Goal: Information Seeking & Learning: Compare options

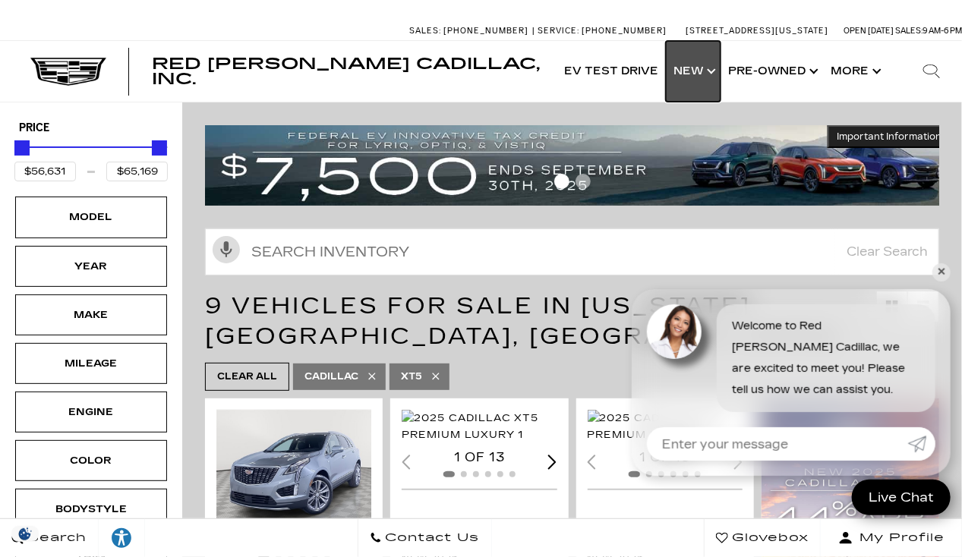
click at [691, 76] on link "Show New" at bounding box center [693, 71] width 55 height 61
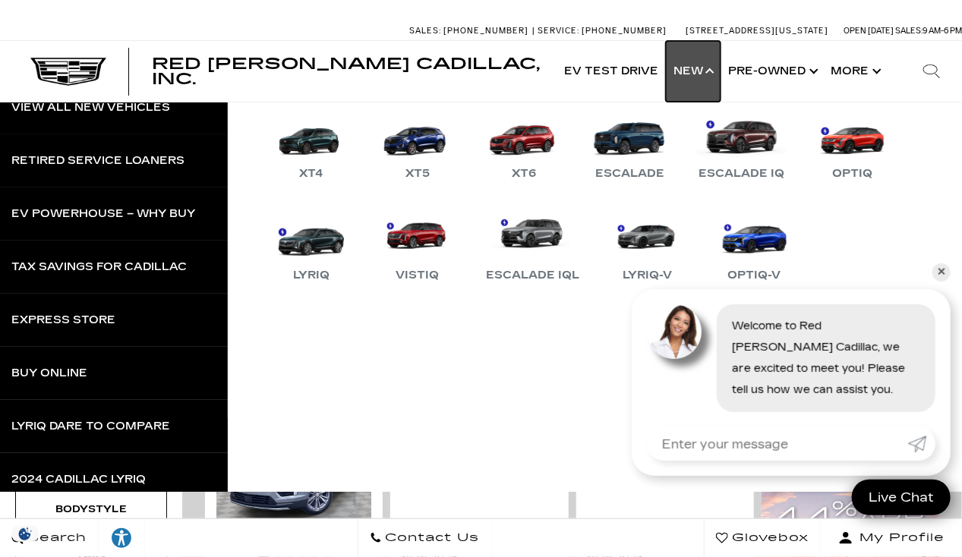
scroll to position [74, 0]
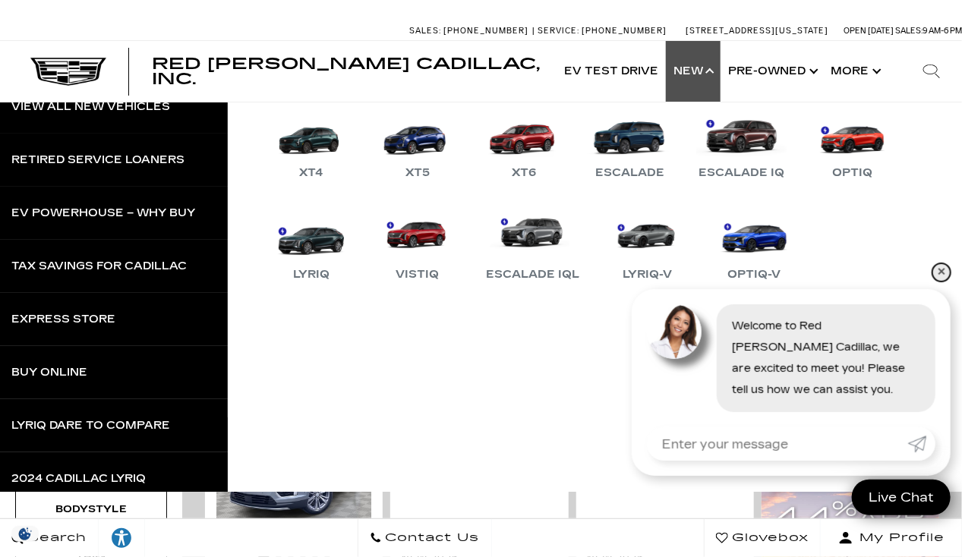
click at [939, 267] on link "✕" at bounding box center [942, 273] width 18 height 18
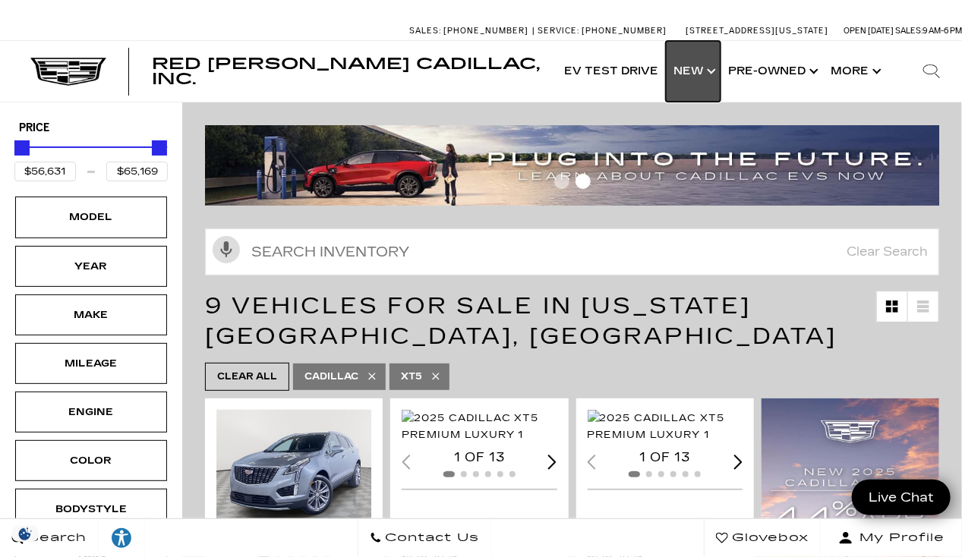
click at [693, 61] on link "Show New" at bounding box center [693, 71] width 55 height 61
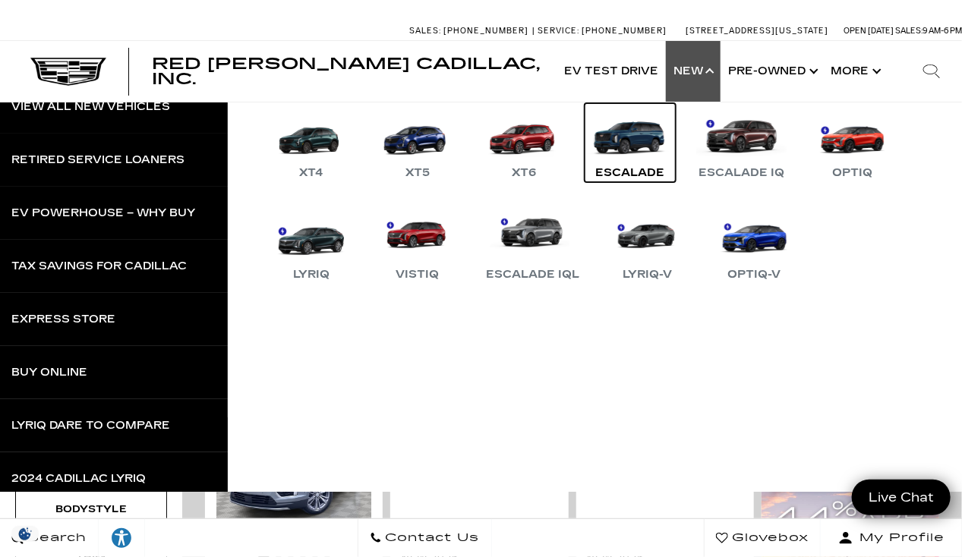
click at [638, 146] on link "Escalade" at bounding box center [630, 142] width 91 height 79
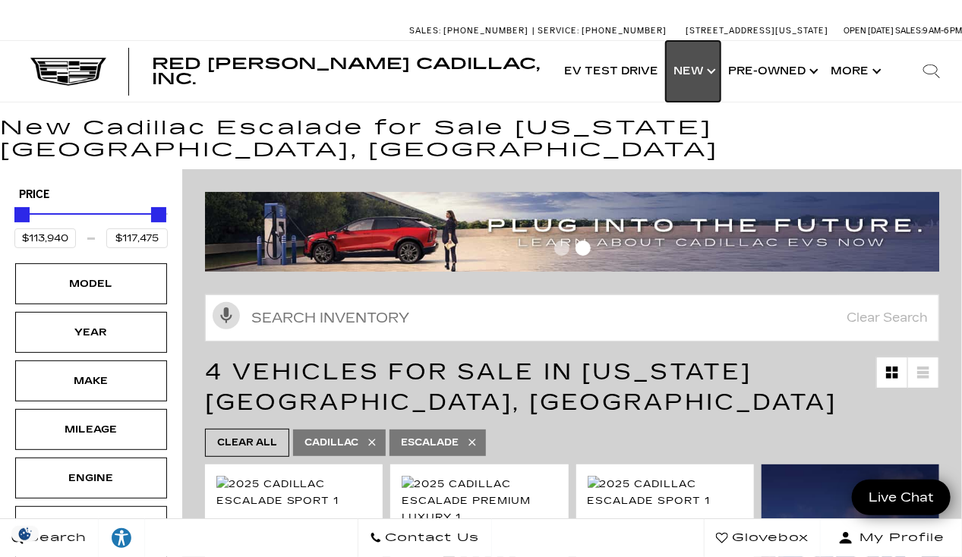
click at [708, 71] on link "Show New" at bounding box center [693, 71] width 55 height 61
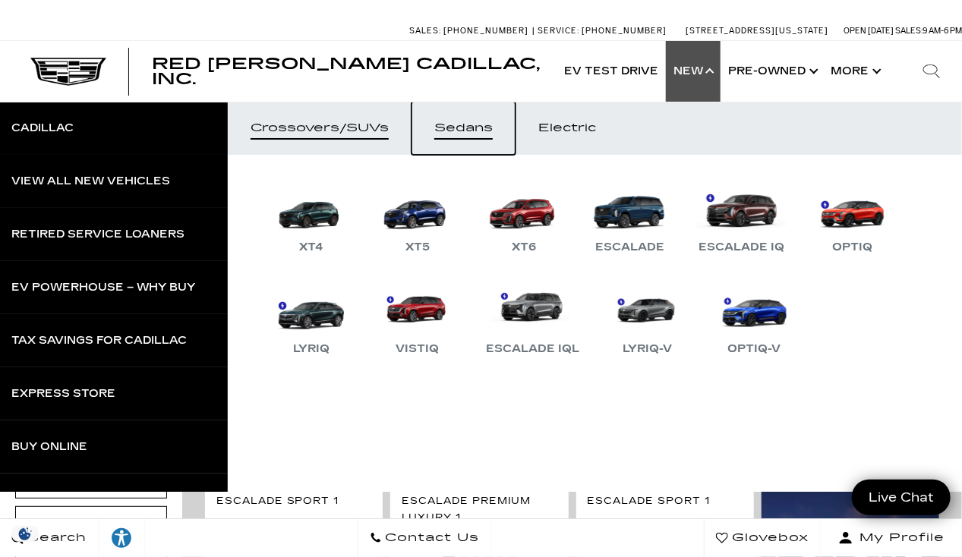
click at [472, 128] on div "Sedans" at bounding box center [463, 128] width 58 height 11
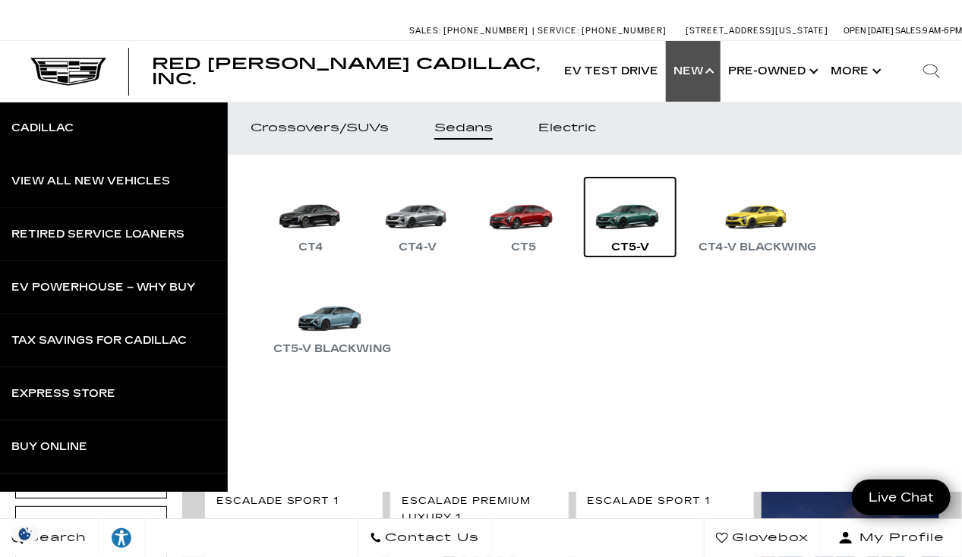
click at [618, 214] on link "CT5-V" at bounding box center [630, 217] width 91 height 79
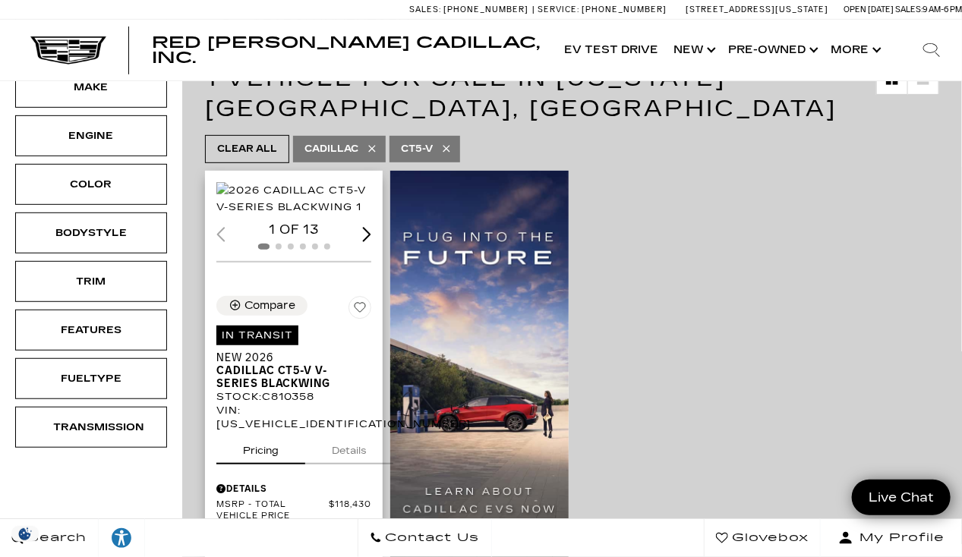
scroll to position [228, 0]
click at [321, 216] on img "1 / 2" at bounding box center [295, 198] width 158 height 33
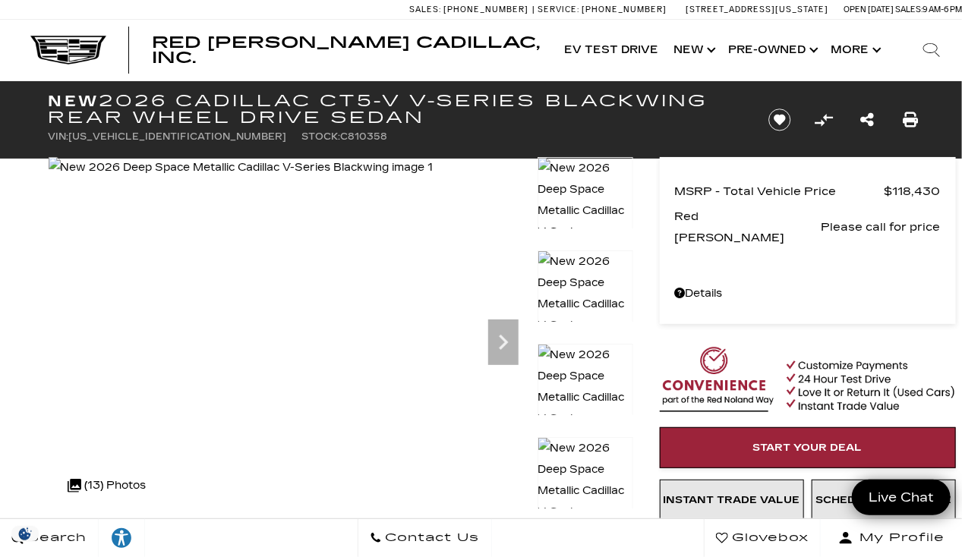
click at [585, 464] on img at bounding box center [586, 501] width 96 height 129
click at [581, 368] on img at bounding box center [586, 408] width 96 height 129
click at [577, 460] on img at bounding box center [586, 501] width 96 height 129
click at [565, 375] on img at bounding box center [586, 407] width 96 height 129
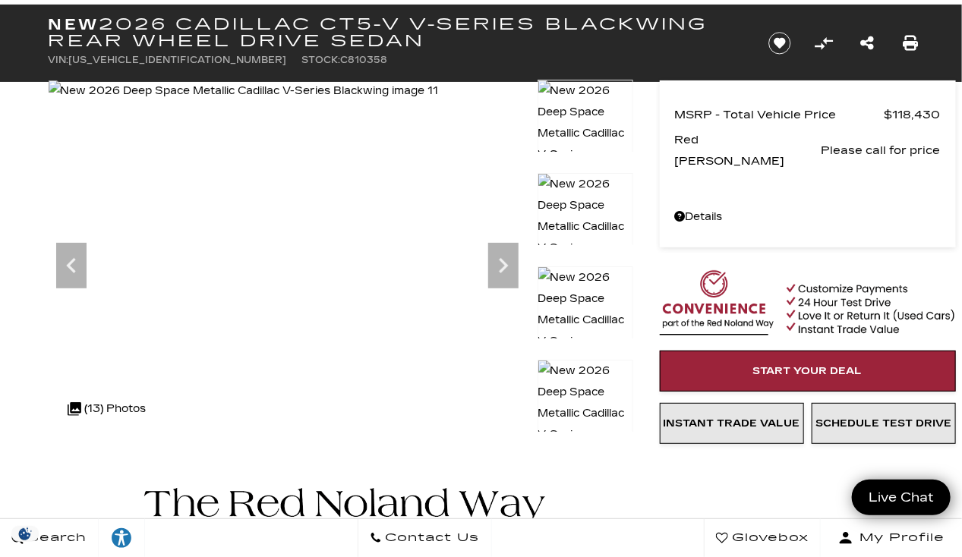
scroll to position [76, 0]
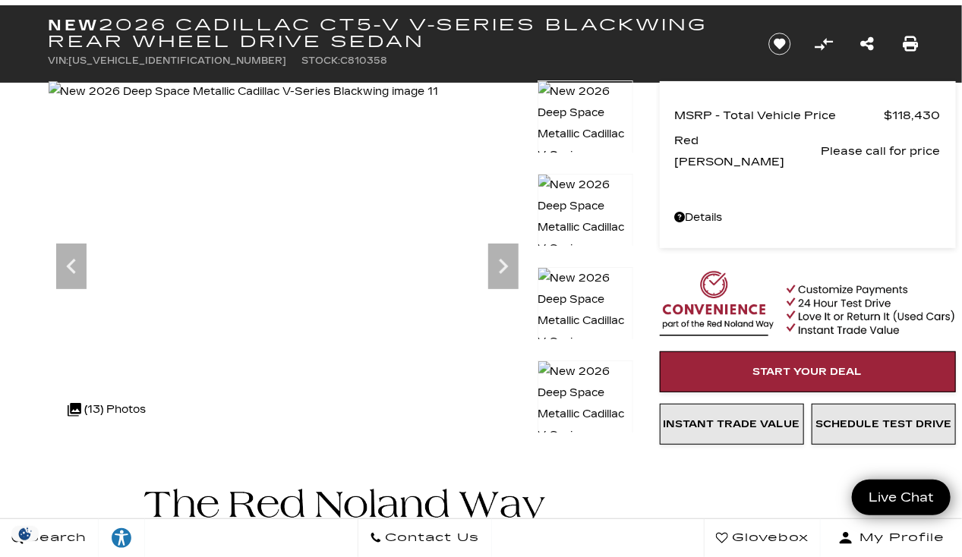
click at [577, 401] on img at bounding box center [586, 425] width 96 height 129
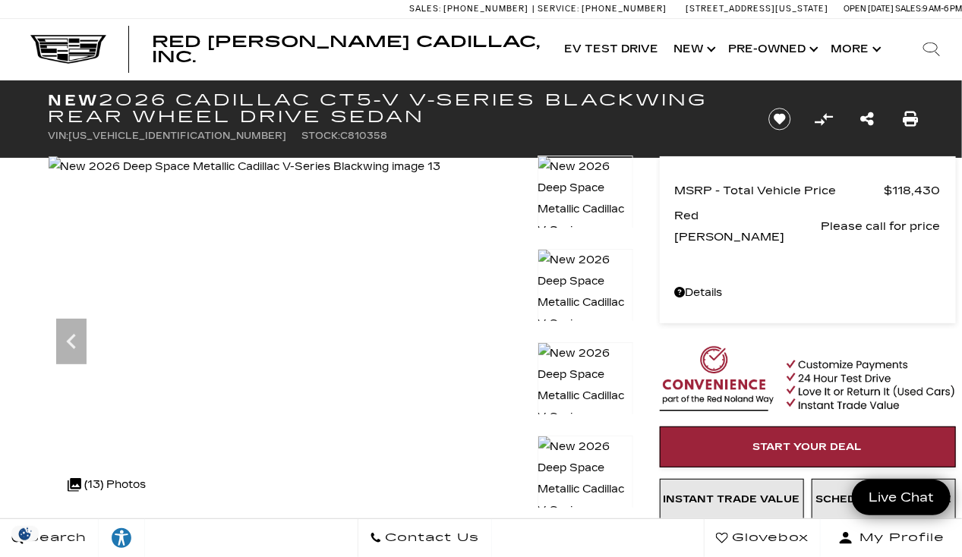
scroll to position [0, 0]
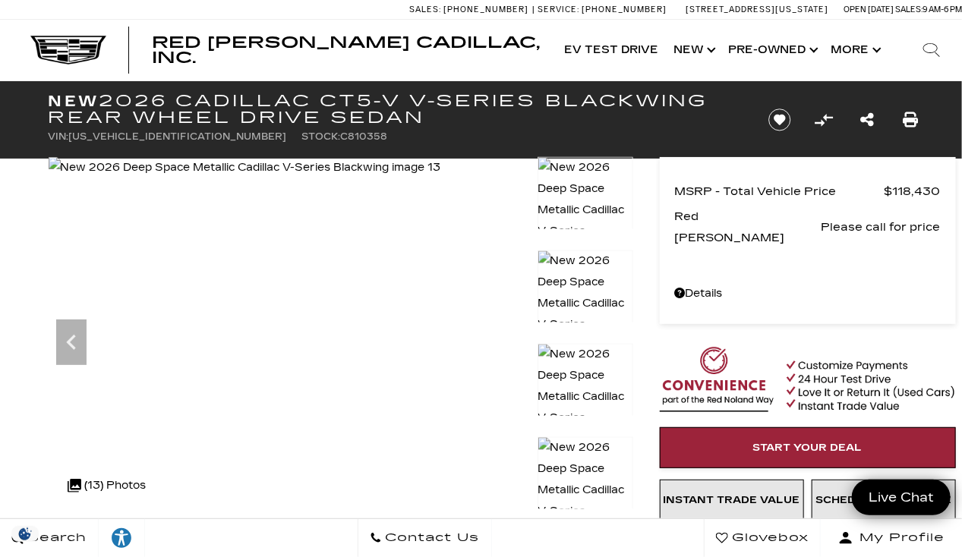
click at [591, 186] on img at bounding box center [586, 221] width 96 height 129
click at [591, 188] on img at bounding box center [586, 221] width 96 height 129
click at [588, 170] on img at bounding box center [586, 221] width 96 height 129
click at [68, 343] on icon "Previous" at bounding box center [70, 342] width 9 height 15
click at [331, 178] on img at bounding box center [242, 167] width 387 height 21
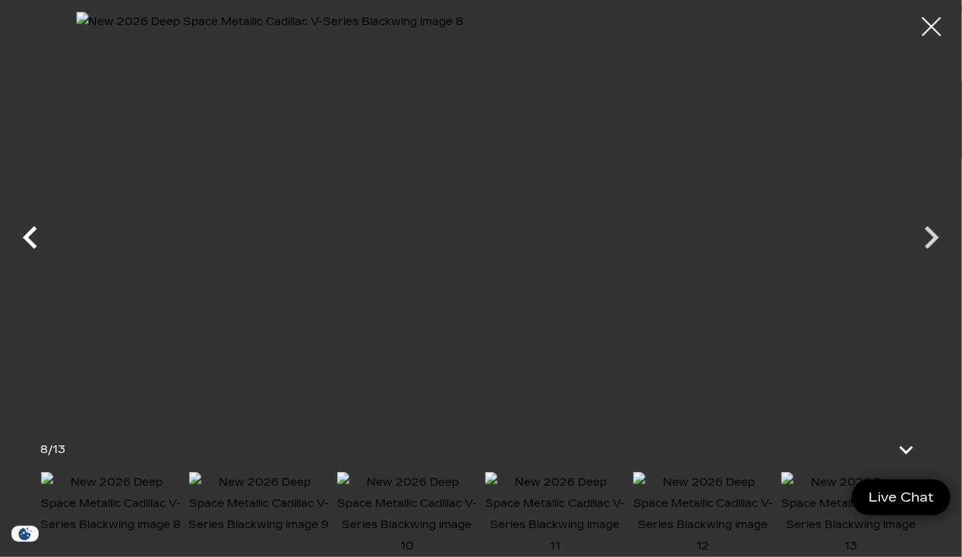
click at [12, 238] on icon "Previous" at bounding box center [31, 238] width 46 height 46
click at [52, 234] on icon "Previous" at bounding box center [31, 238] width 46 height 46
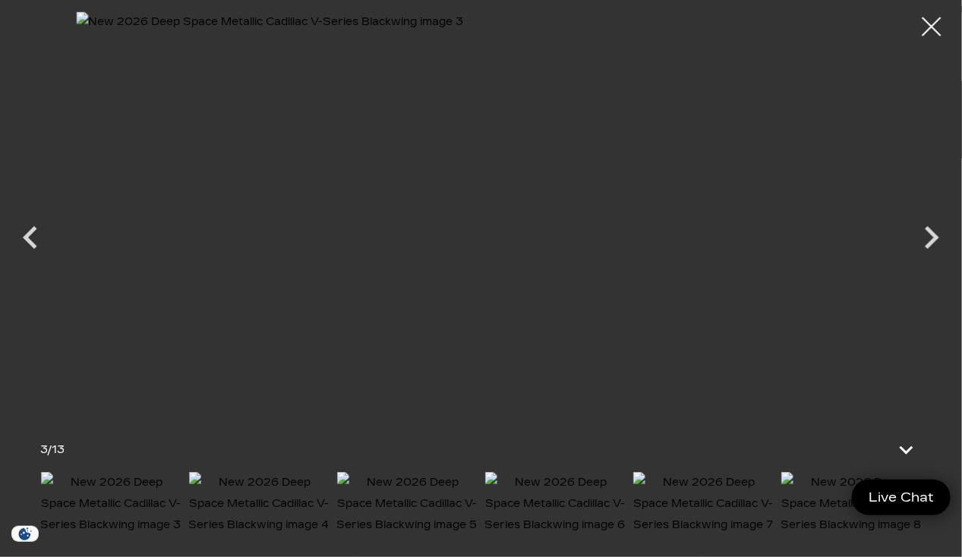
click at [941, 27] on div at bounding box center [932, 27] width 38 height 38
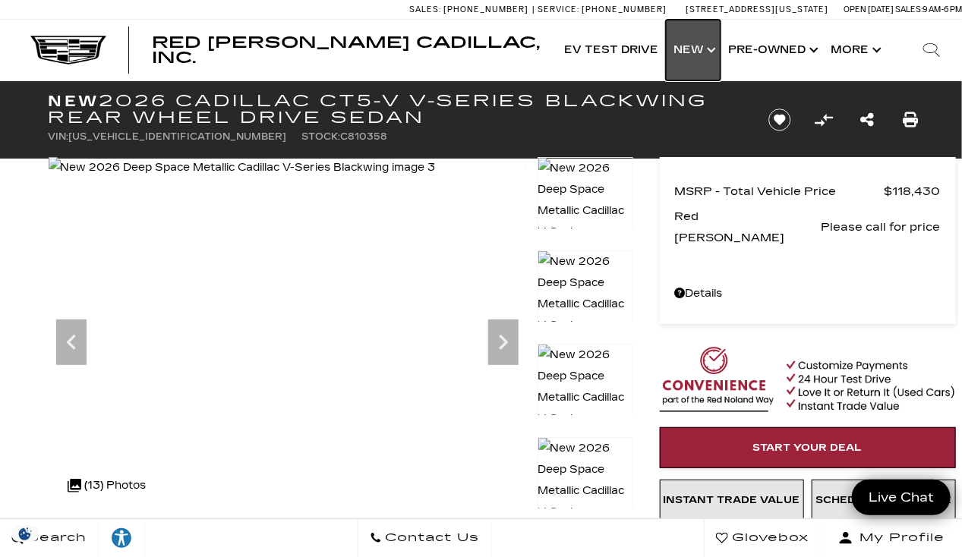
click at [693, 51] on link "Show New" at bounding box center [693, 50] width 55 height 61
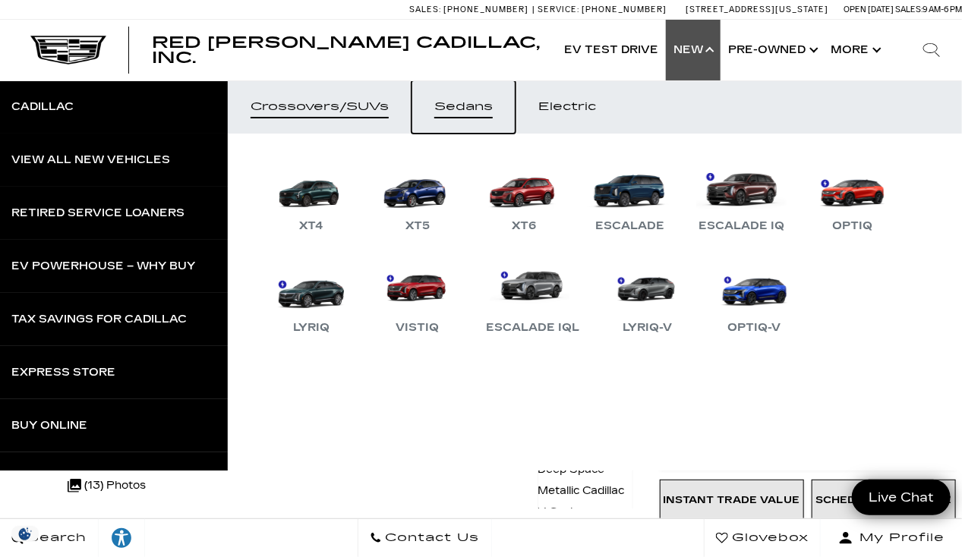
click at [465, 106] on div "Sedans" at bounding box center [463, 107] width 58 height 11
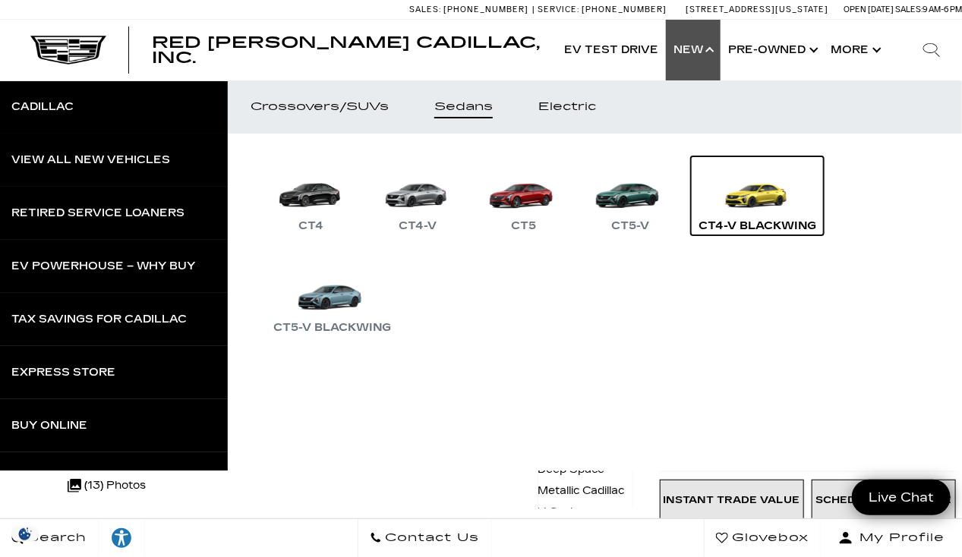
click at [763, 199] on link "CT4-V Blackwing" at bounding box center [757, 195] width 133 height 79
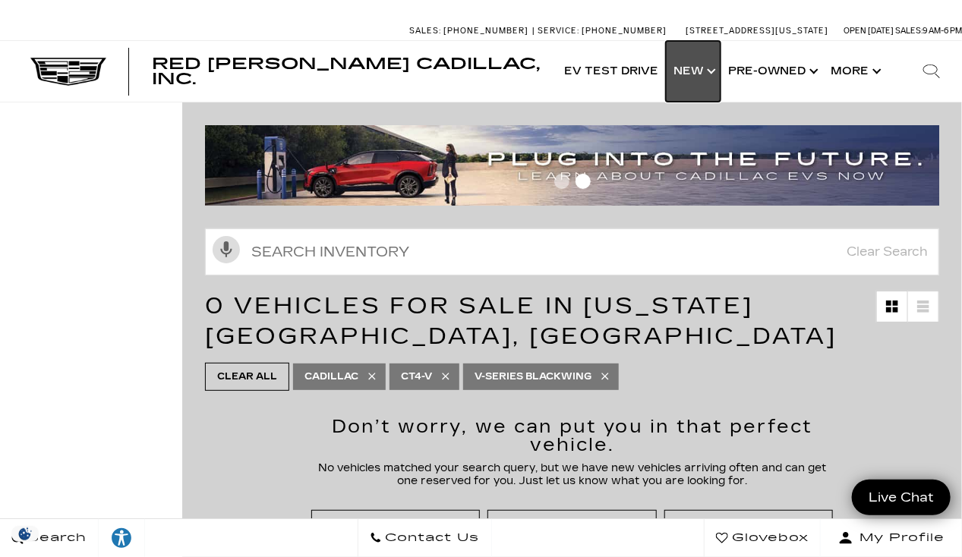
click at [688, 65] on link "Show New" at bounding box center [693, 71] width 55 height 61
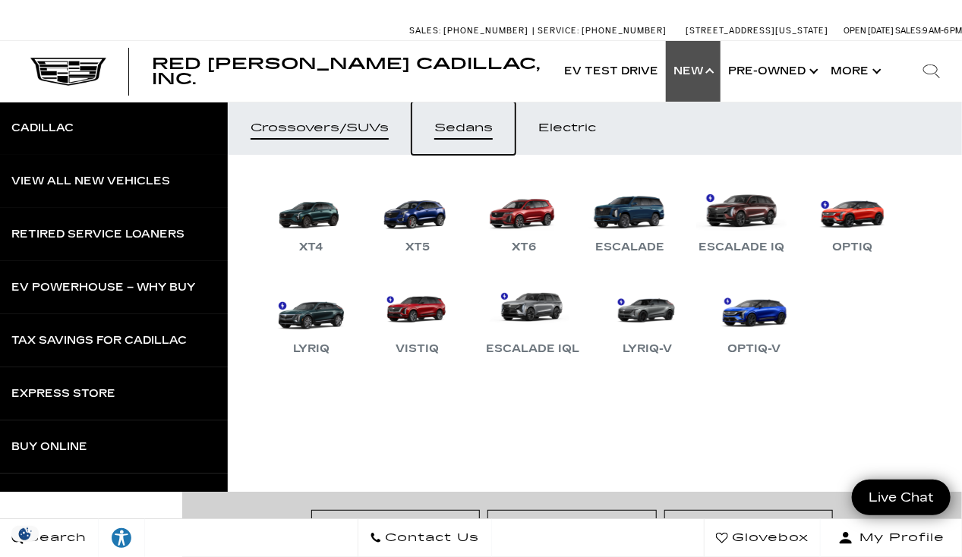
click at [475, 138] on link "Sedans" at bounding box center [464, 128] width 104 height 53
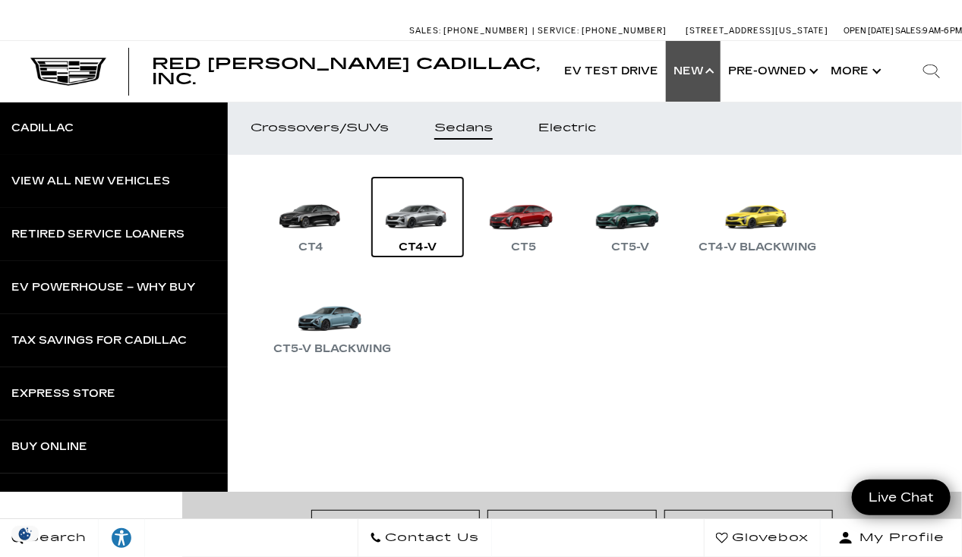
click at [410, 221] on link "CT4-V" at bounding box center [417, 217] width 91 height 79
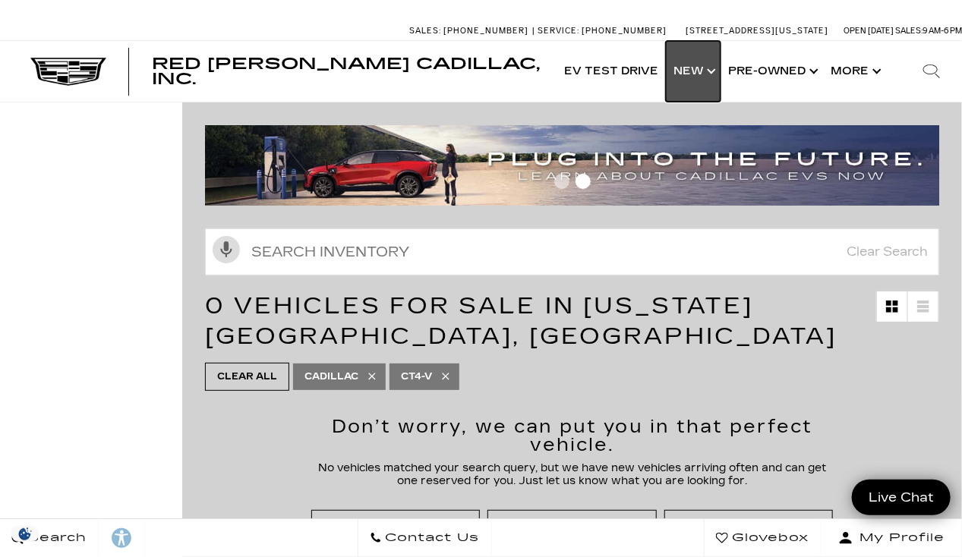
click at [700, 68] on link "Show New" at bounding box center [693, 71] width 55 height 61
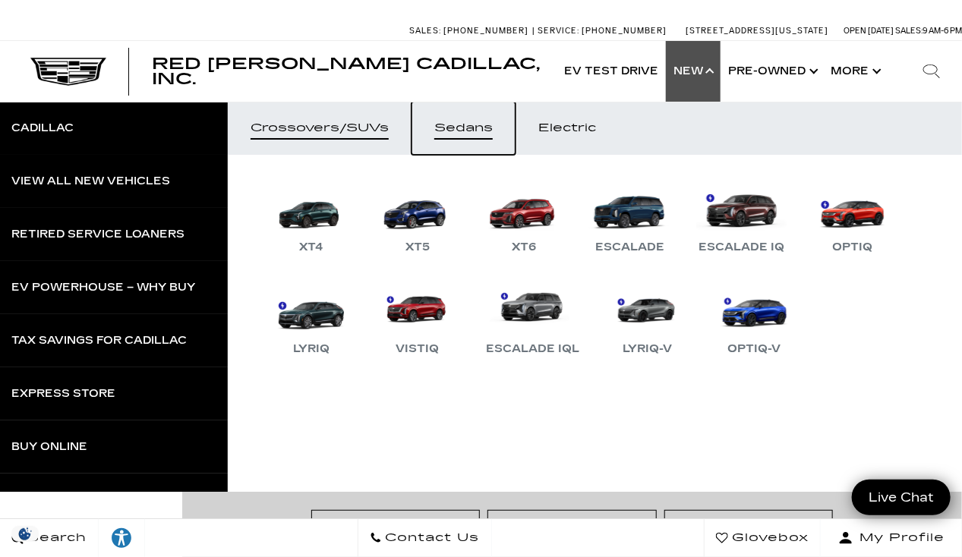
click at [463, 133] on div "Sedans" at bounding box center [463, 128] width 58 height 11
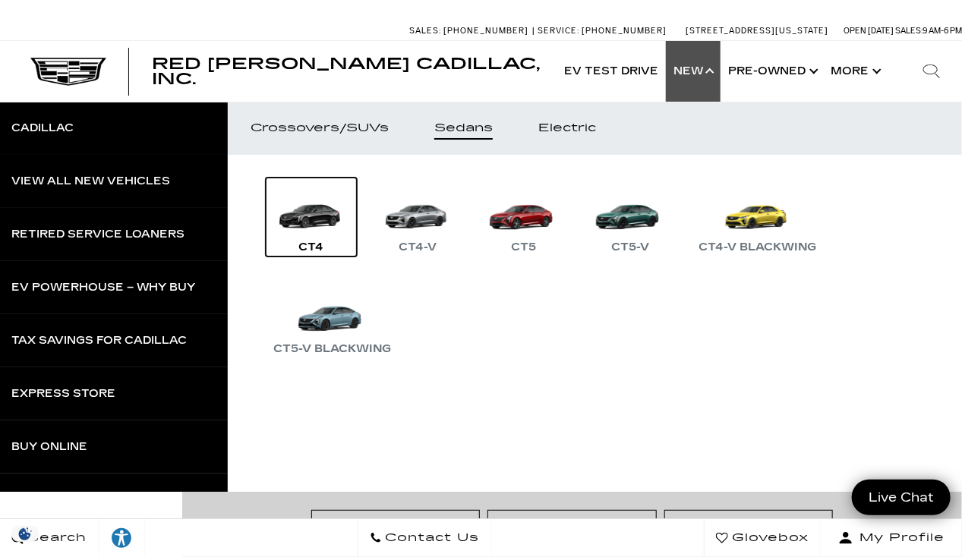
click at [308, 209] on link "CT4" at bounding box center [311, 217] width 91 height 79
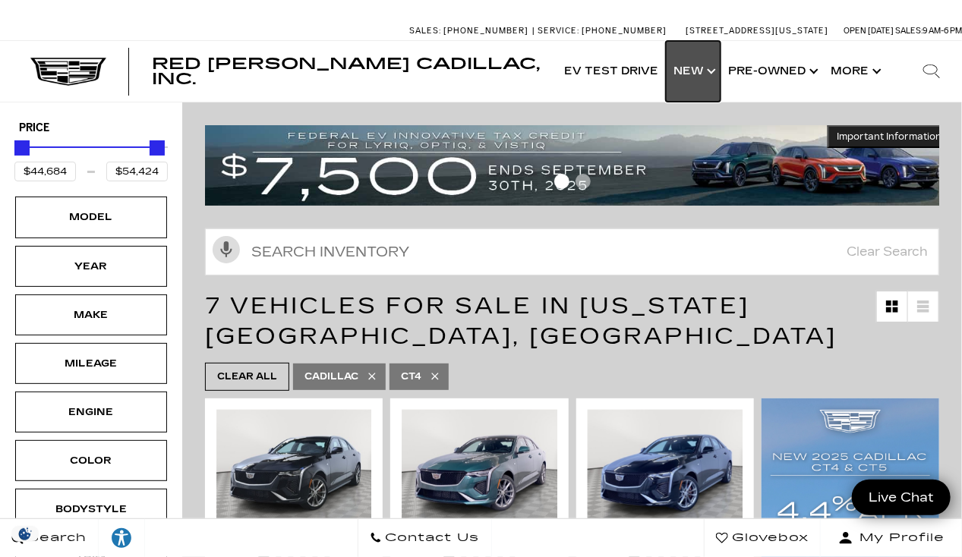
click at [706, 81] on link "Show New" at bounding box center [693, 71] width 55 height 61
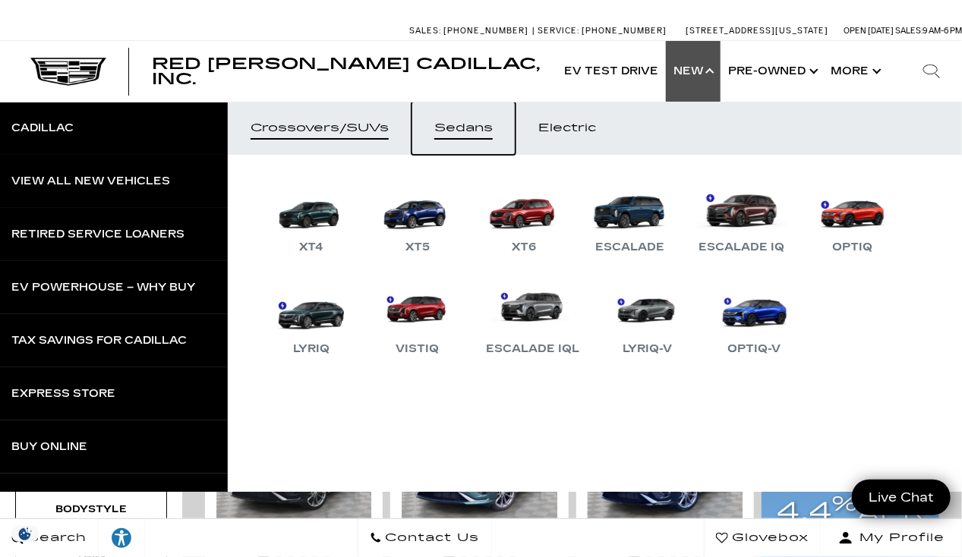
click at [472, 134] on div "Sedans" at bounding box center [463, 128] width 58 height 11
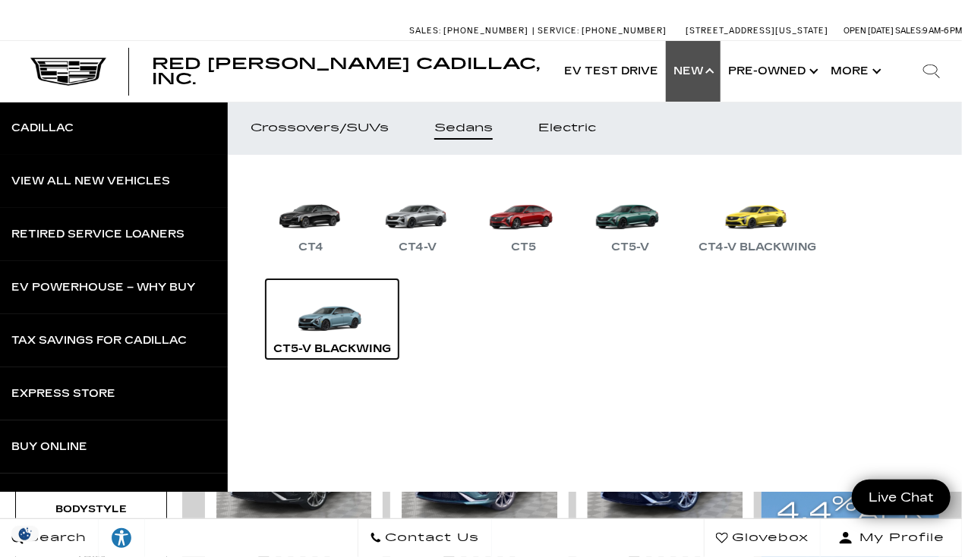
click at [353, 312] on link "CT5-V Blackwing" at bounding box center [332, 318] width 133 height 79
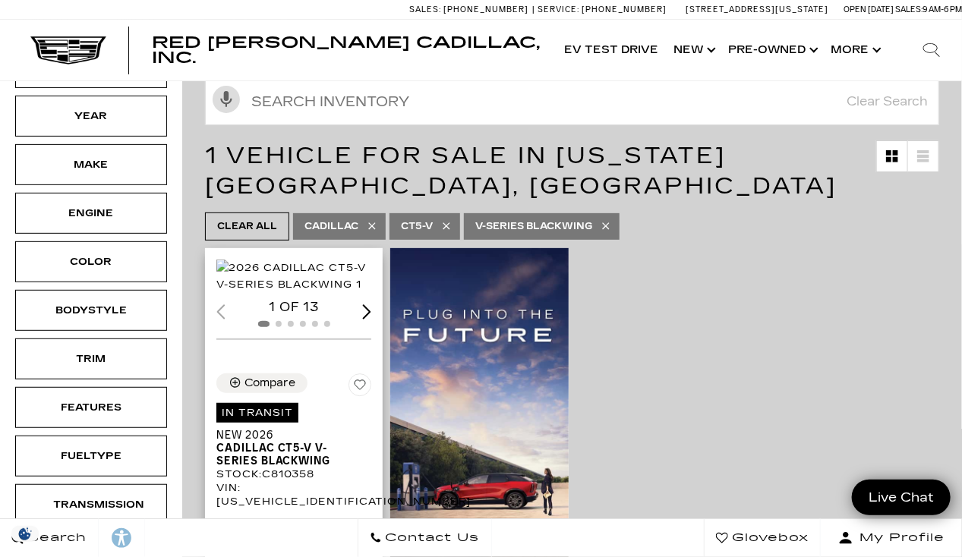
click at [287, 293] on img "1 / 2" at bounding box center [295, 276] width 158 height 33
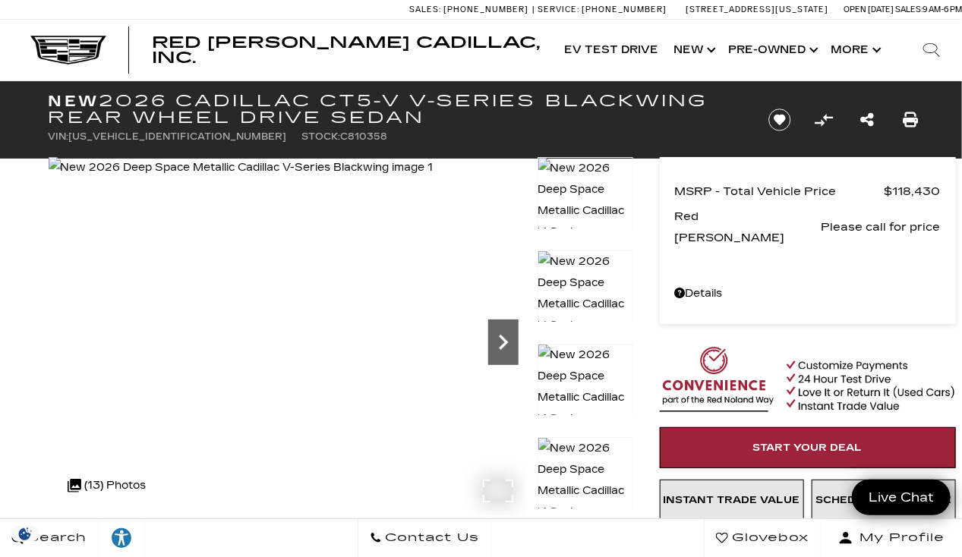
click at [505, 345] on icon "Next" at bounding box center [503, 342] width 9 height 15
click at [585, 451] on img at bounding box center [586, 501] width 96 height 129
click at [573, 472] on img at bounding box center [586, 501] width 96 height 129
click at [503, 343] on icon "Next" at bounding box center [503, 342] width 30 height 30
